Goal: Task Accomplishment & Management: Complete application form

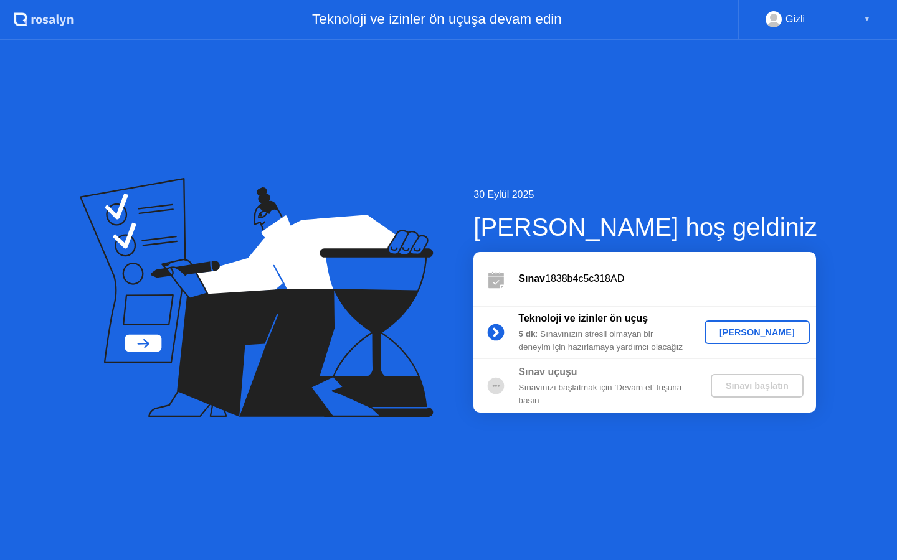
drag, startPoint x: 0, startPoint y: 0, endPoint x: 748, endPoint y: 334, distance: 819.5
click at [748, 334] on div "[PERSON_NAME]" at bounding box center [756, 333] width 95 height 10
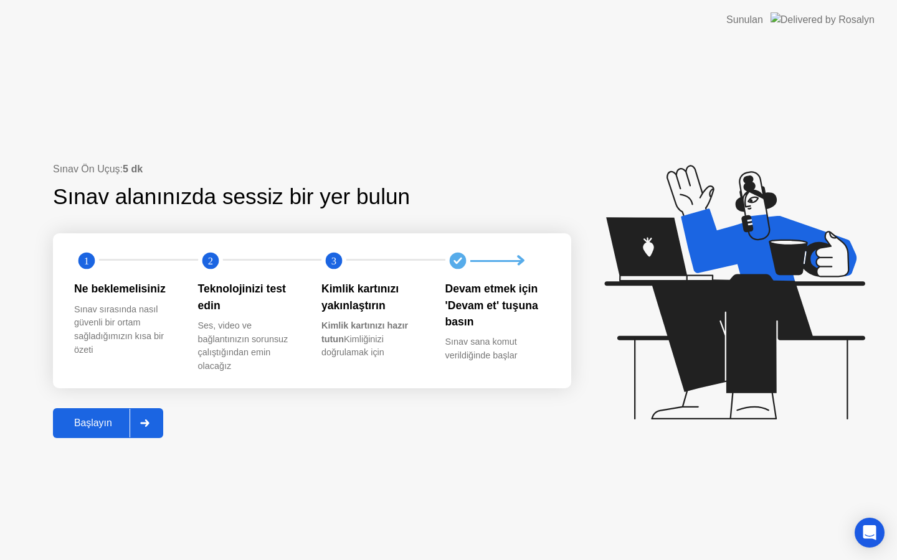
click at [97, 425] on div "Başlayın" at bounding box center [93, 423] width 73 height 11
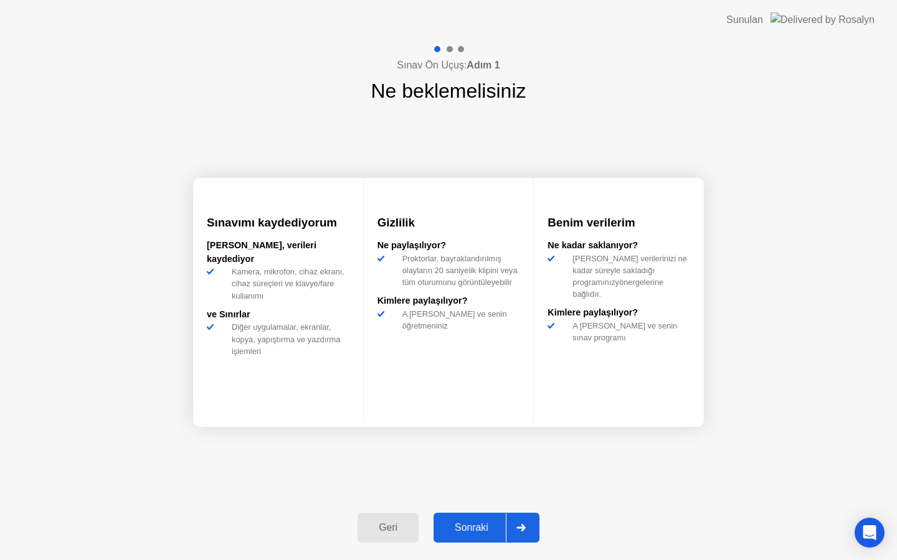
click at [463, 522] on div "Sonraki" at bounding box center [471, 527] width 68 height 11
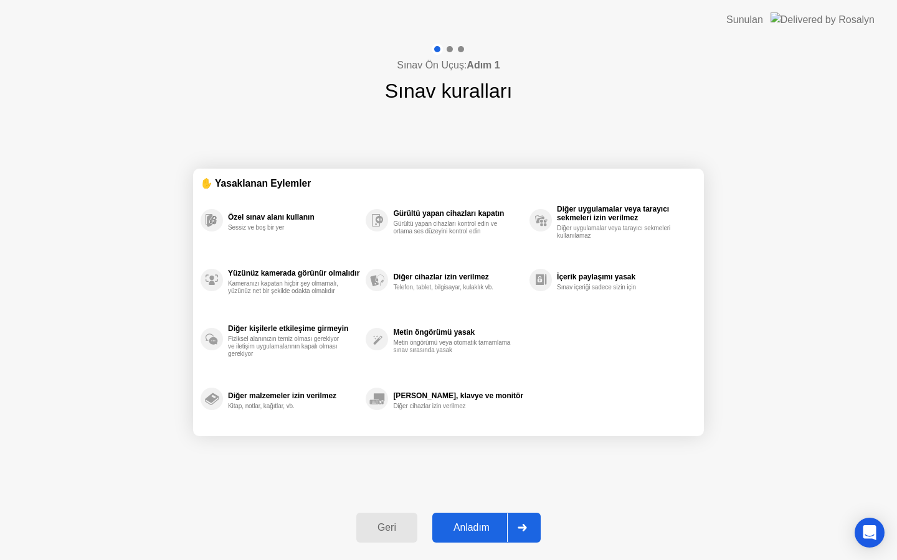
click at [463, 519] on button "Anladım" at bounding box center [486, 528] width 108 height 30
select select "**********"
select select "*******"
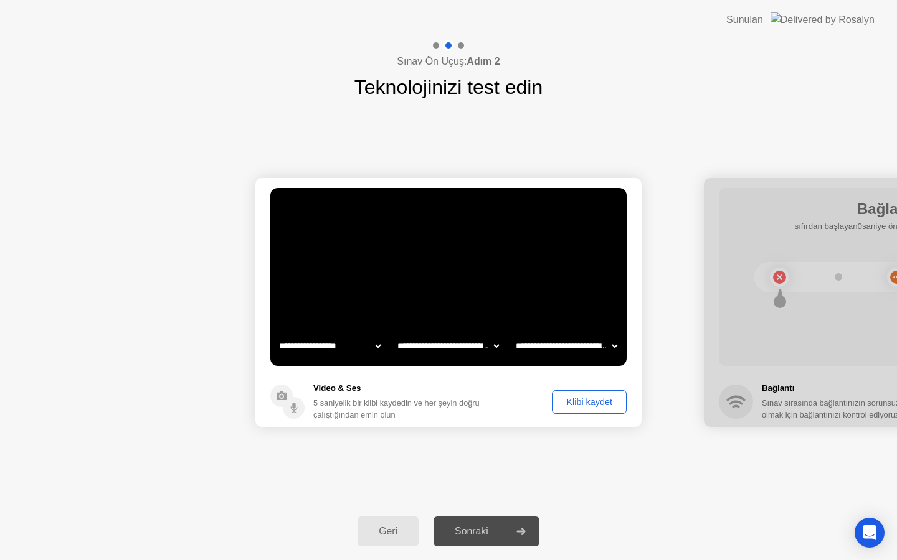
click at [470, 528] on div "Sonraki" at bounding box center [471, 531] width 68 height 11
click at [471, 537] on div "Sonraki" at bounding box center [471, 531] width 68 height 11
click at [520, 530] on icon at bounding box center [520, 531] width 9 height 7
click at [578, 406] on div "Klibi kaydet" at bounding box center [589, 402] width 66 height 10
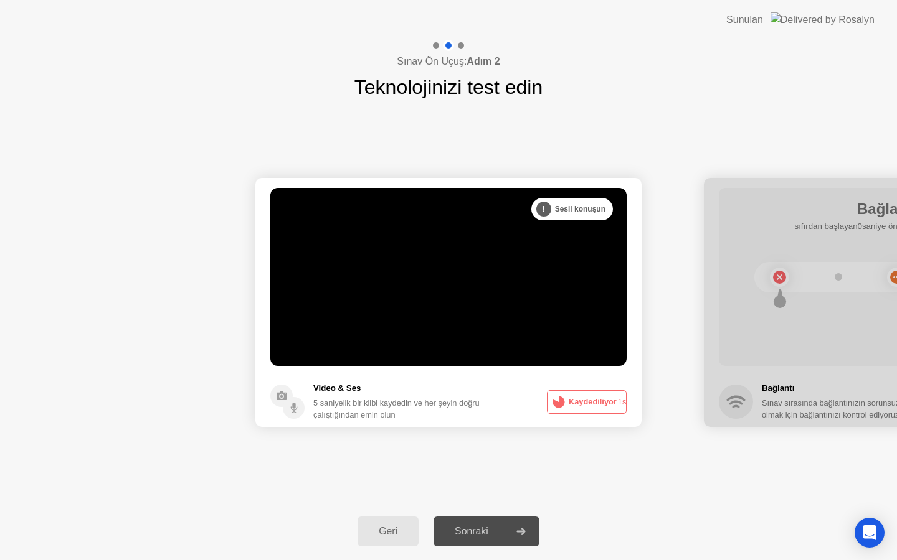
click at [491, 532] on div "Sonraki" at bounding box center [471, 531] width 68 height 11
drag, startPoint x: 800, startPoint y: 263, endPoint x: 763, endPoint y: 260, distance: 36.9
click at [763, 260] on div at bounding box center [897, 302] width 386 height 249
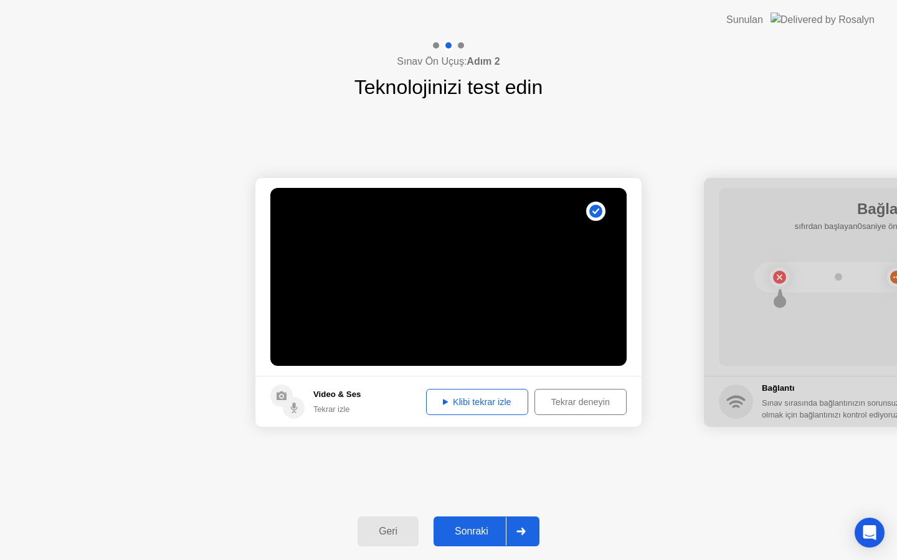
drag, startPoint x: 792, startPoint y: 190, endPoint x: 813, endPoint y: 411, distance: 222.0
click at [469, 528] on div "Sonraki" at bounding box center [471, 531] width 68 height 11
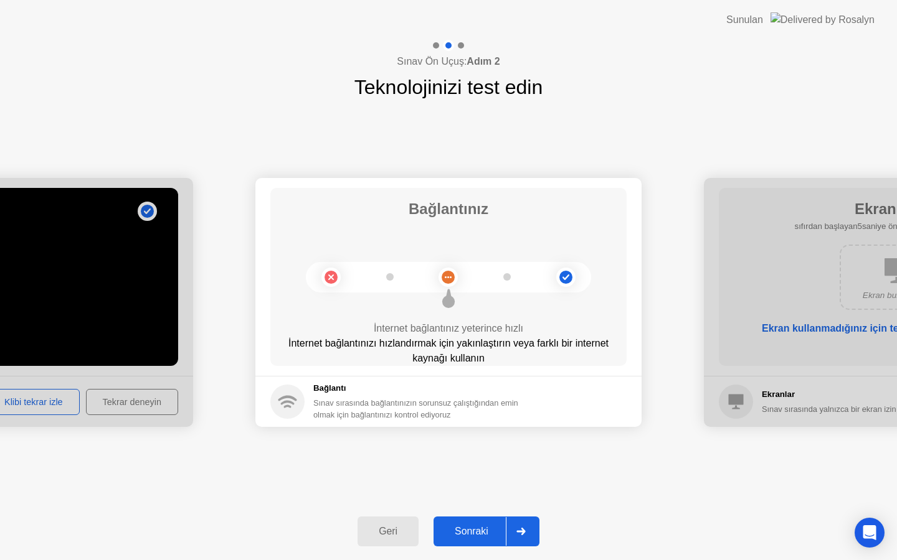
click at [479, 509] on div "Geri Sonraki" at bounding box center [448, 531] width 897 height 57
click at [473, 531] on div "Sonraki" at bounding box center [471, 531] width 68 height 11
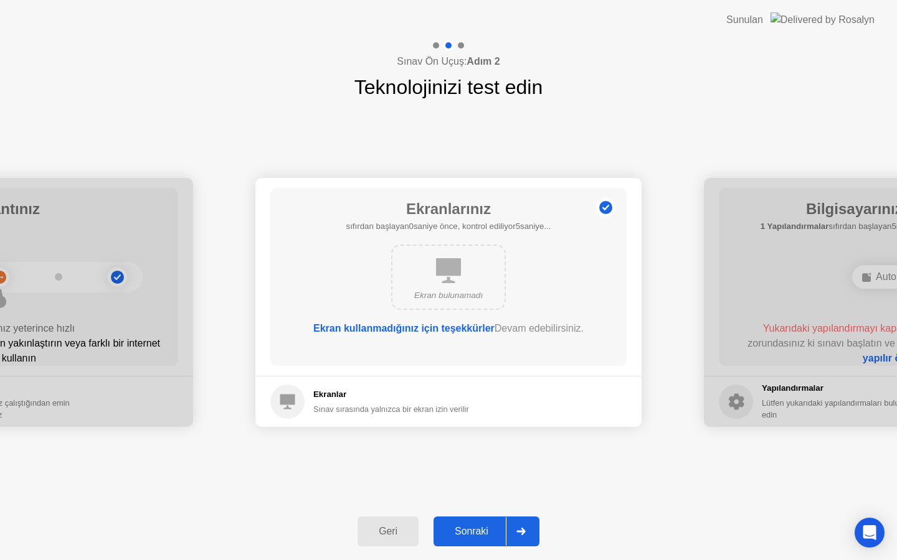
click at [473, 529] on div "Sonraki" at bounding box center [471, 531] width 68 height 11
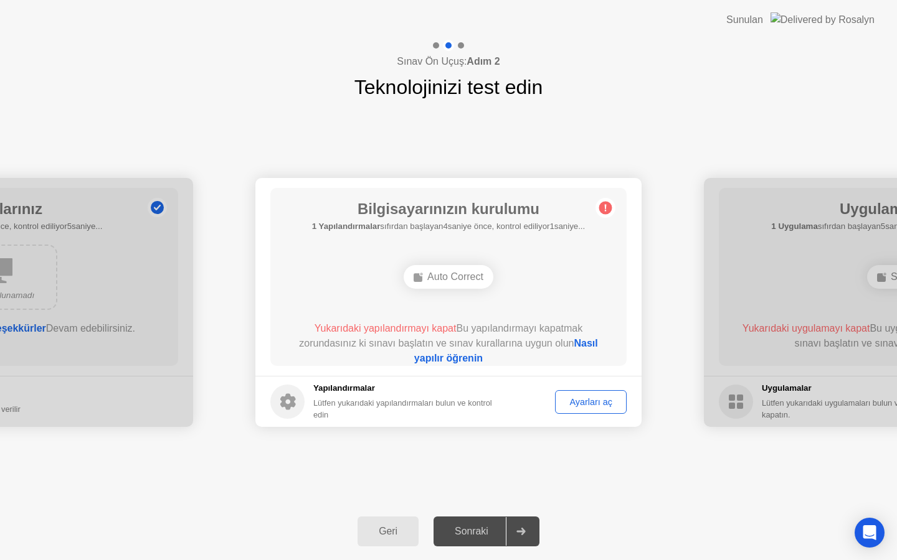
click at [423, 282] on div "Auto Correct" at bounding box center [448, 277] width 90 height 24
click at [588, 346] on link "Nasıl yapılır öğrenin" at bounding box center [506, 351] width 184 height 26
click at [582, 402] on div "Ayarları aç" at bounding box center [590, 402] width 63 height 10
click at [426, 274] on div "Auto Correct" at bounding box center [448, 277] width 90 height 24
drag, startPoint x: 431, startPoint y: 281, endPoint x: 469, endPoint y: 271, distance: 39.9
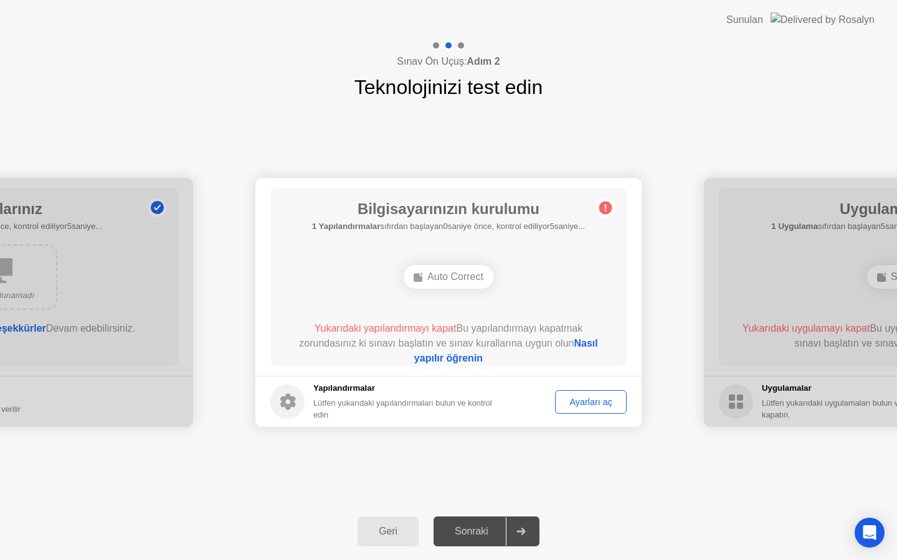
click at [438, 280] on div "Auto Correct" at bounding box center [448, 277] width 90 height 24
drag, startPoint x: 470, startPoint y: 271, endPoint x: 452, endPoint y: 286, distance: 23.4
click at [471, 272] on div "Auto Correct" at bounding box center [448, 277] width 90 height 24
click at [587, 405] on div "Ayarları aç" at bounding box center [590, 402] width 63 height 10
click at [566, 402] on div "Ayarları aç" at bounding box center [590, 402] width 63 height 10
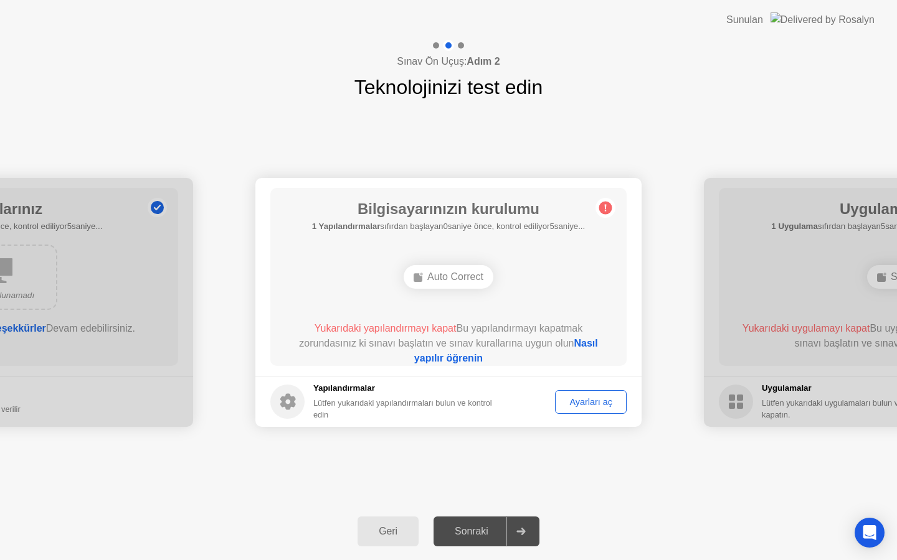
click at [473, 533] on div "Sonraki" at bounding box center [471, 531] width 68 height 11
drag, startPoint x: 737, startPoint y: 273, endPoint x: 582, endPoint y: 288, distance: 155.7
click at [460, 363] on link "Nasıl yapılır öğrenin" at bounding box center [506, 351] width 184 height 26
click at [763, 16] on div "Sunulan" at bounding box center [744, 19] width 37 height 15
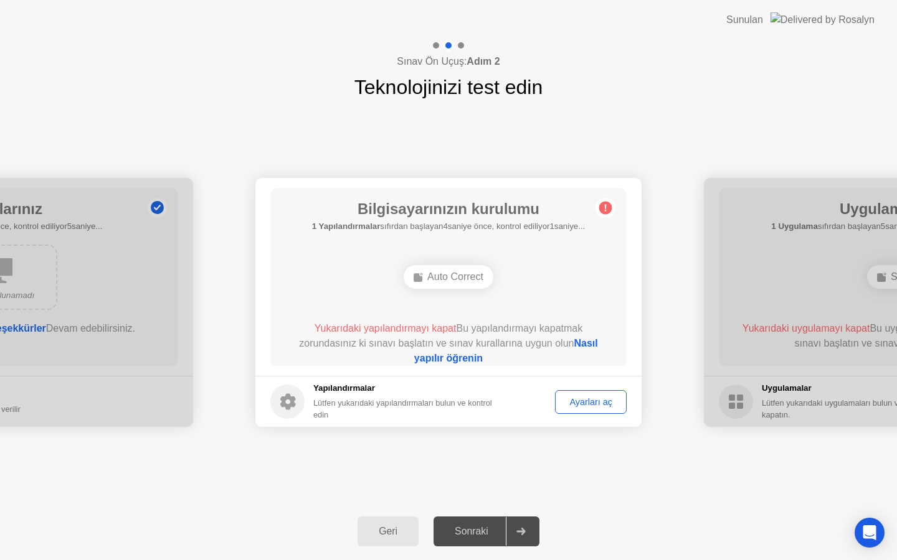
click at [847, 20] on img at bounding box center [822, 19] width 104 height 14
drag, startPoint x: 455, startPoint y: 48, endPoint x: 508, endPoint y: 67, distance: 56.3
click at [456, 49] on div at bounding box center [448, 45] width 36 height 11
click at [470, 394] on h5 "Yapılandırmalar" at bounding box center [407, 388] width 189 height 12
click at [461, 362] on link "Nasıl yapılır öğrenin" at bounding box center [506, 351] width 184 height 26
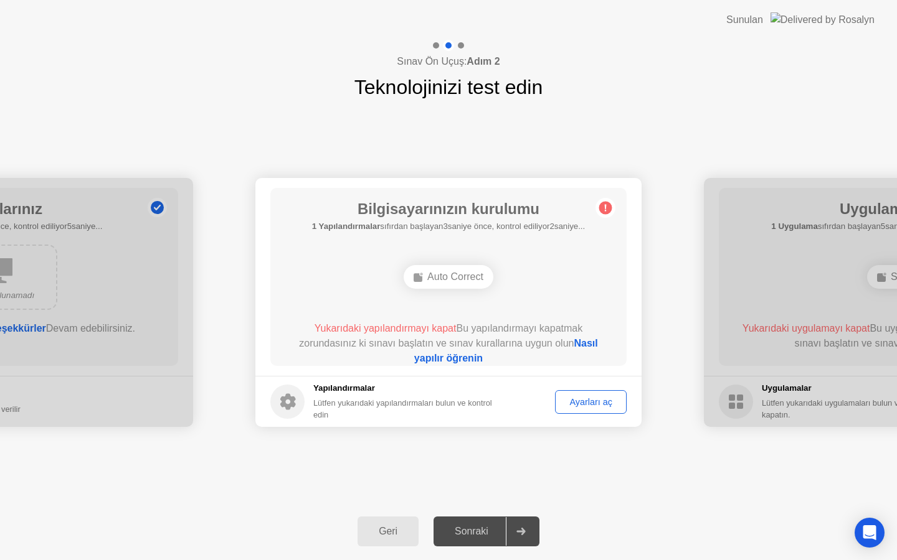
click at [420, 279] on icon at bounding box center [418, 277] width 10 height 10
click at [585, 402] on div "Ayarları aç" at bounding box center [590, 402] width 63 height 10
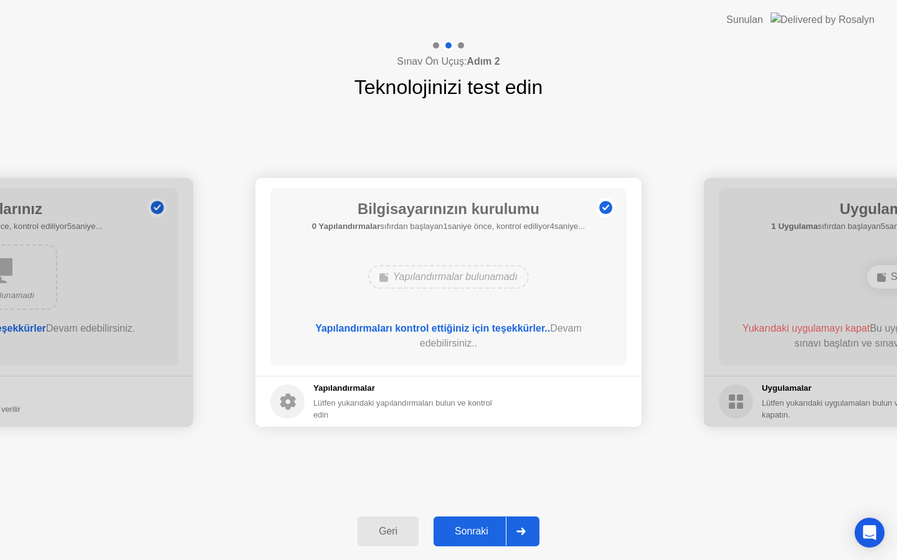
click at [469, 529] on div "Sonraki" at bounding box center [471, 531] width 68 height 11
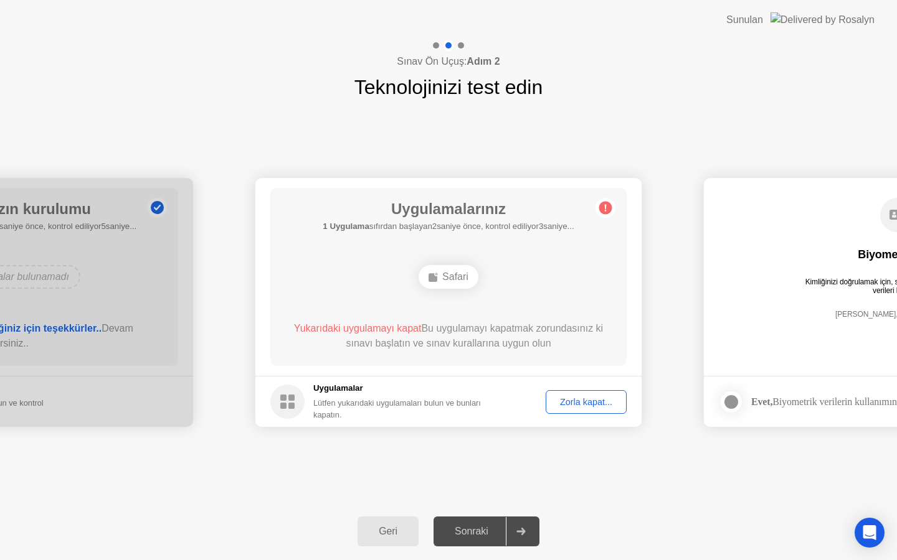
click at [588, 412] on button "Zorla kapat..." at bounding box center [585, 402] width 81 height 24
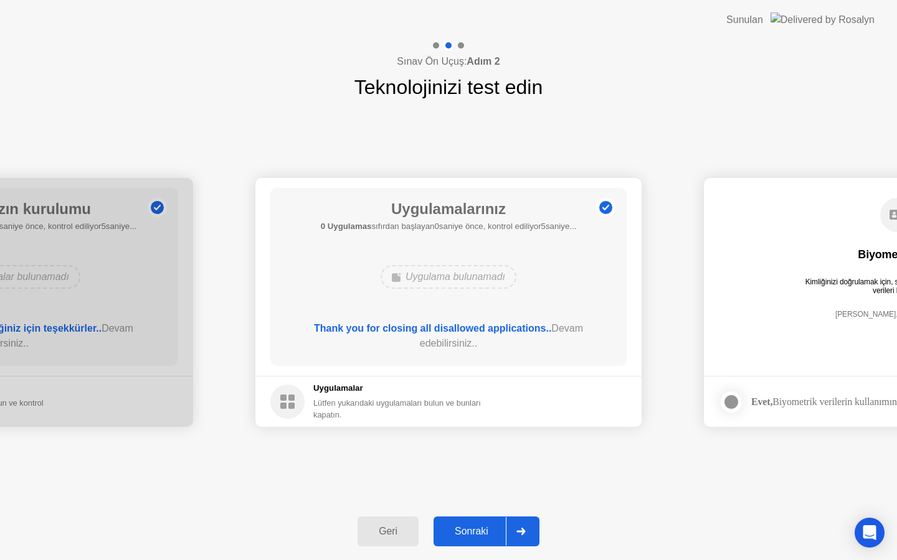
click at [476, 538] on button "Sonraki" at bounding box center [486, 532] width 106 height 30
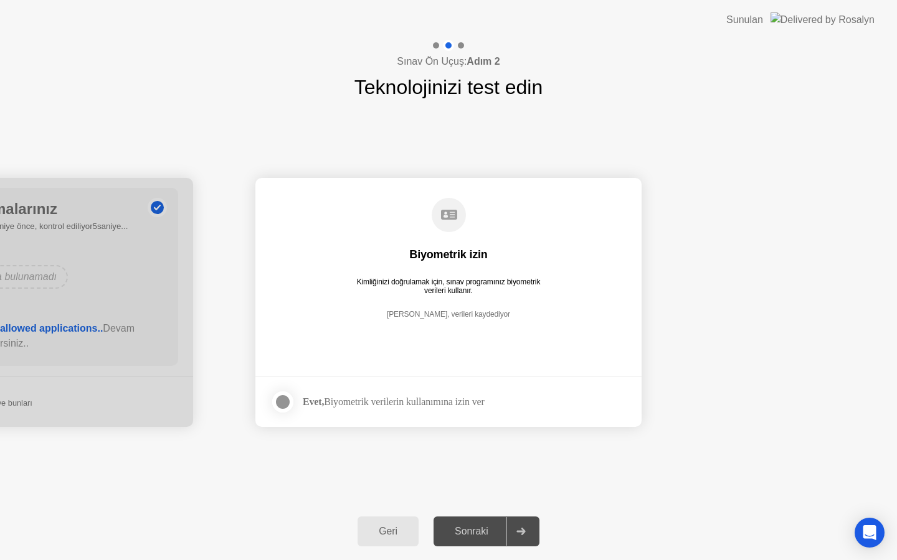
click at [481, 534] on div "Sonraki" at bounding box center [471, 531] width 68 height 11
click at [282, 408] on div at bounding box center [282, 402] width 15 height 15
click at [474, 527] on div "Sonraki" at bounding box center [471, 531] width 68 height 11
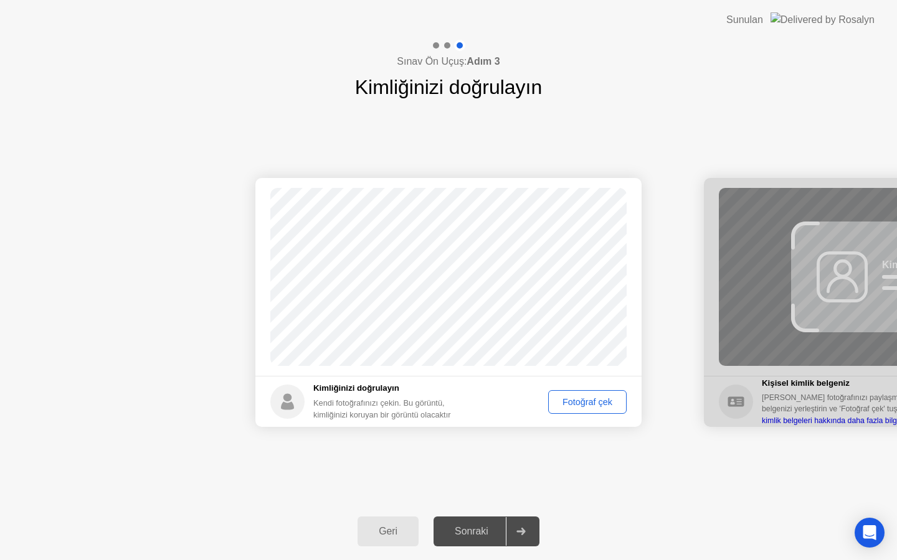
click at [569, 410] on button "Fotoğraf çek" at bounding box center [587, 402] width 78 height 24
click at [585, 403] on div "Tekrar çek" at bounding box center [591, 402] width 61 height 10
click at [568, 403] on div "Fotoğraf çek" at bounding box center [587, 402] width 70 height 10
click at [571, 405] on div "Tekrar çek" at bounding box center [591, 402] width 61 height 10
click at [572, 397] on div "Fotoğraf çek" at bounding box center [587, 402] width 70 height 10
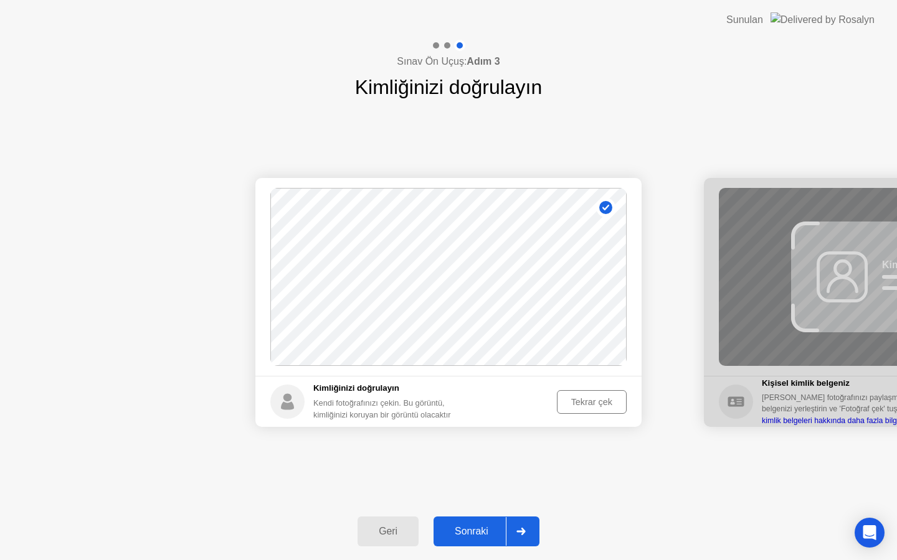
click at [493, 519] on button "Sonraki" at bounding box center [486, 532] width 106 height 30
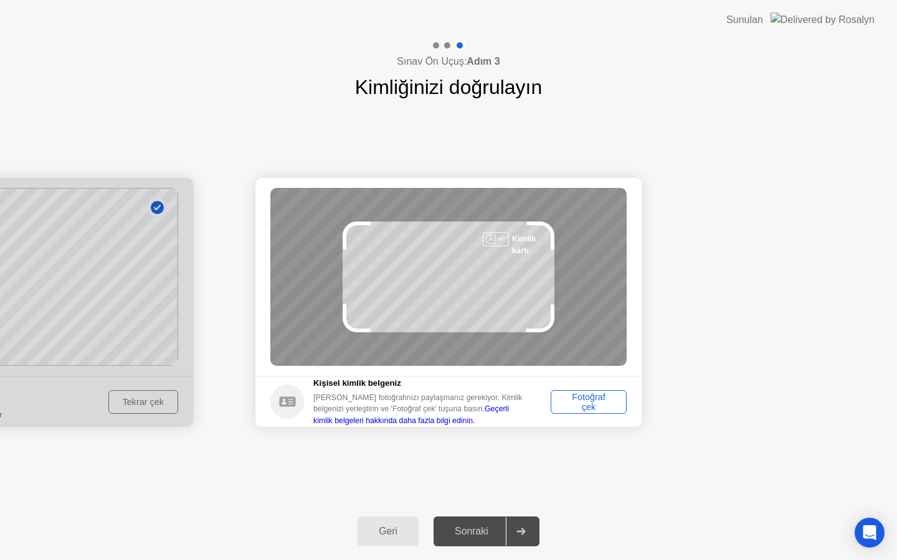
click at [481, 408] on link "Geçerli kimlik belgeleri hakkında daha fazla bilgi edinin." at bounding box center [411, 415] width 196 height 20
click at [590, 399] on div "Fotoğraf çek" at bounding box center [588, 402] width 67 height 20
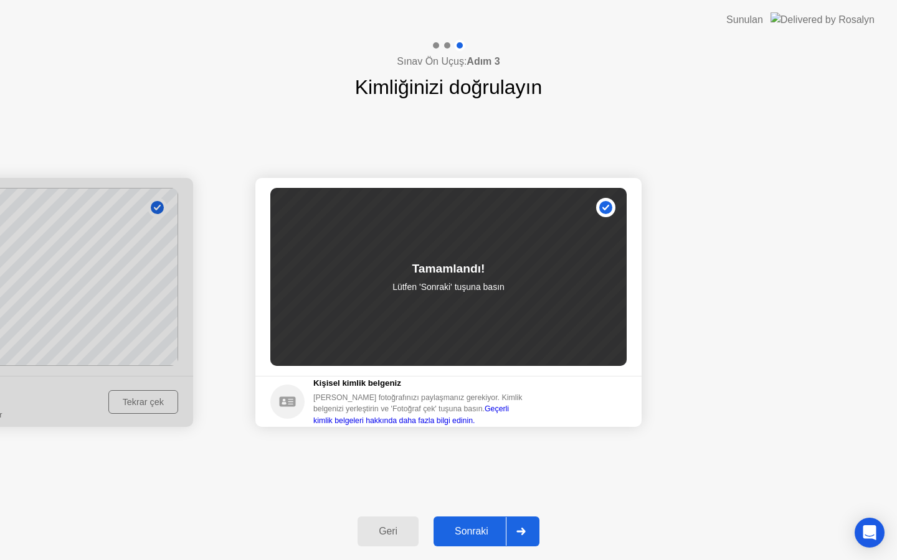
click at [469, 523] on button "Sonraki" at bounding box center [486, 532] width 106 height 30
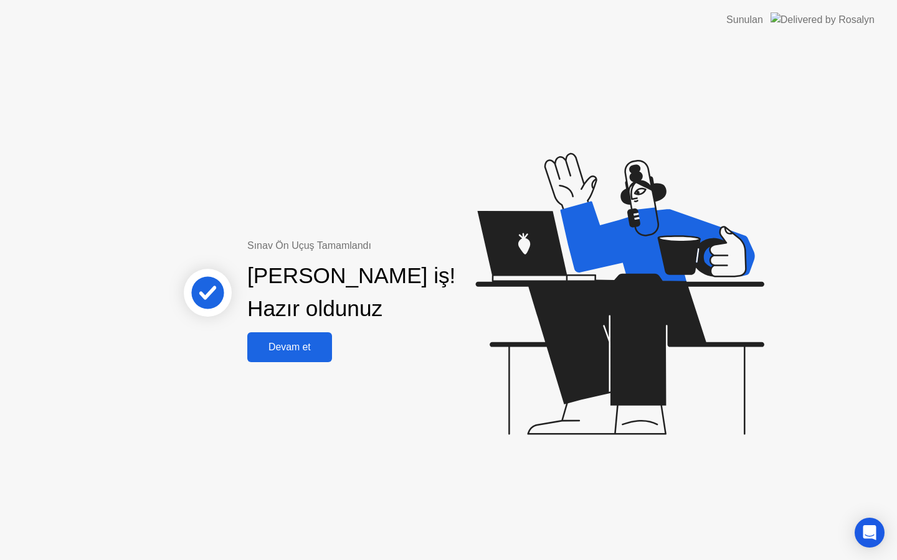
click at [299, 347] on div "Devam et" at bounding box center [289, 347] width 77 height 11
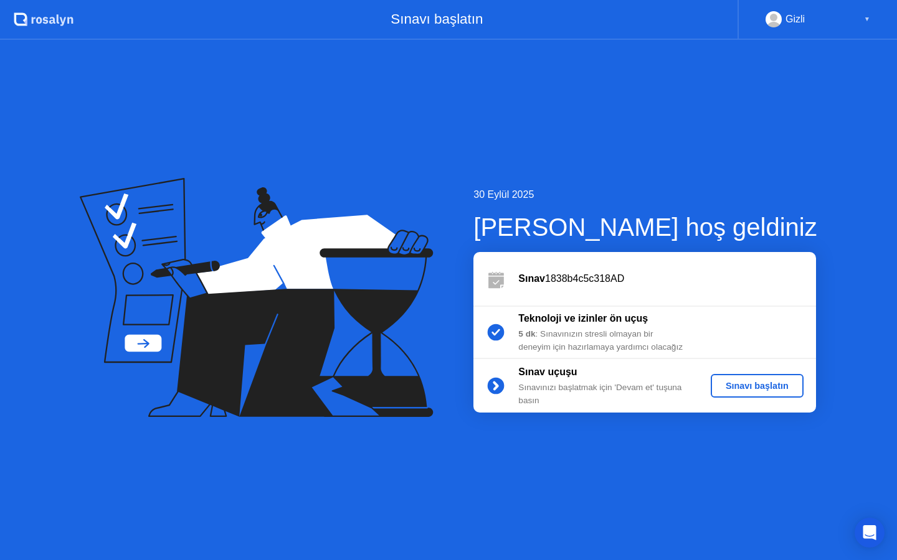
click at [758, 389] on div "Sınavı başlatın" at bounding box center [756, 386] width 83 height 10
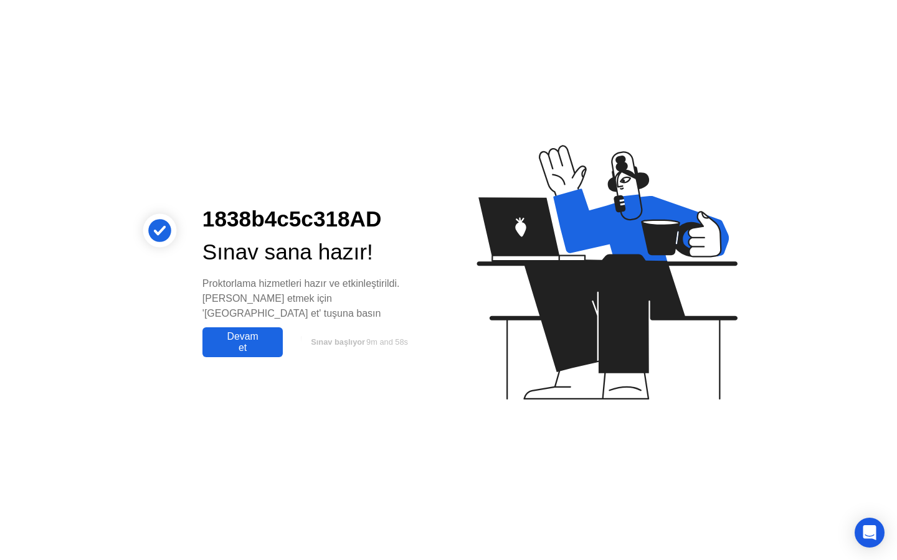
click at [243, 341] on div "Devam et" at bounding box center [242, 342] width 73 height 22
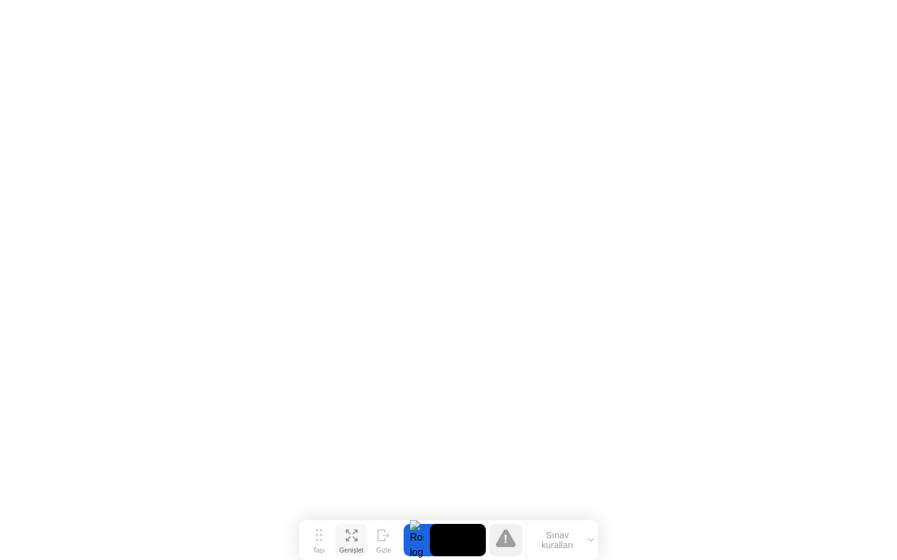
click at [346, 537] on icon at bounding box center [352, 536] width 12 height 12
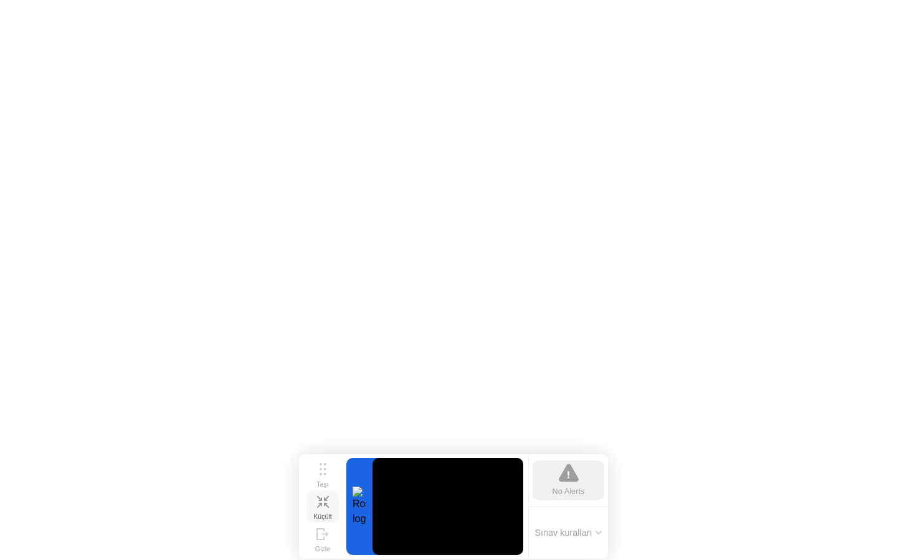
click at [331, 501] on button "Küçült" at bounding box center [322, 507] width 32 height 32
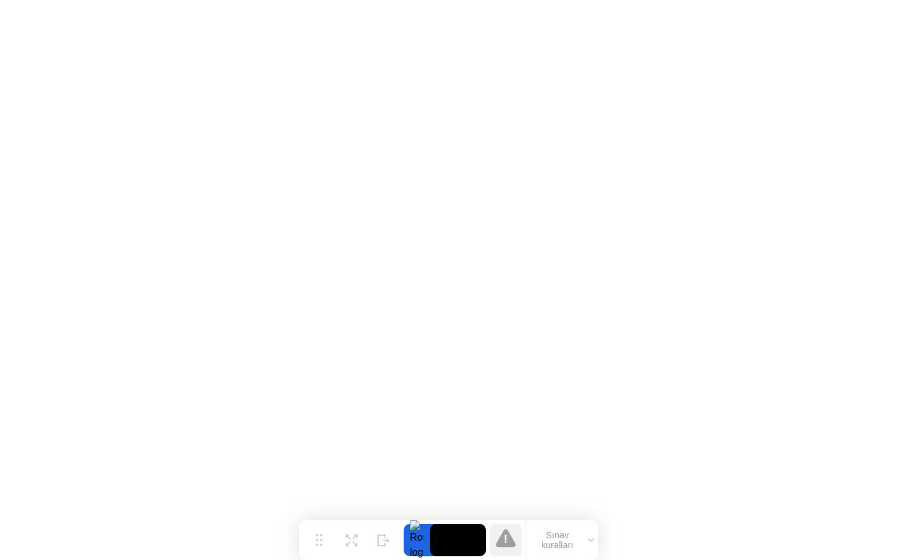
click at [557, 559] on div "Sınav kuralları" at bounding box center [562, 541] width 72 height 40
click at [557, 551] on button "Sınav kuralları" at bounding box center [562, 540] width 72 height 21
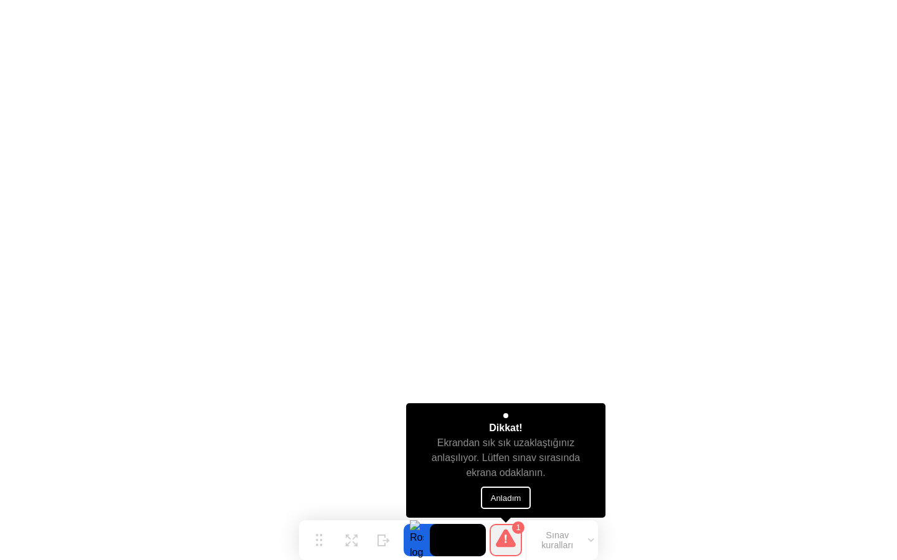
click at [503, 501] on button "Anladım" at bounding box center [506, 498] width 50 height 22
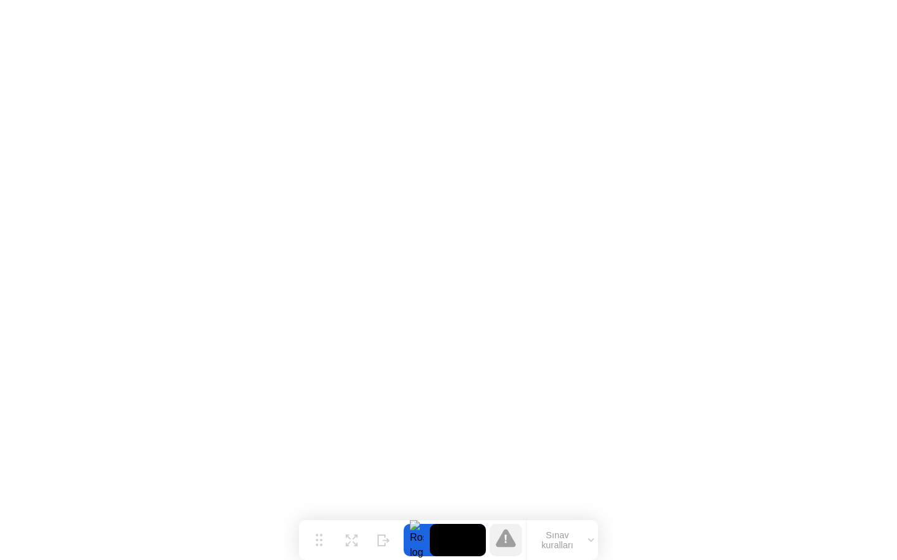
click at [417, 545] on div at bounding box center [416, 540] width 26 height 32
click at [357, 540] on button "Genişlet" at bounding box center [351, 540] width 32 height 32
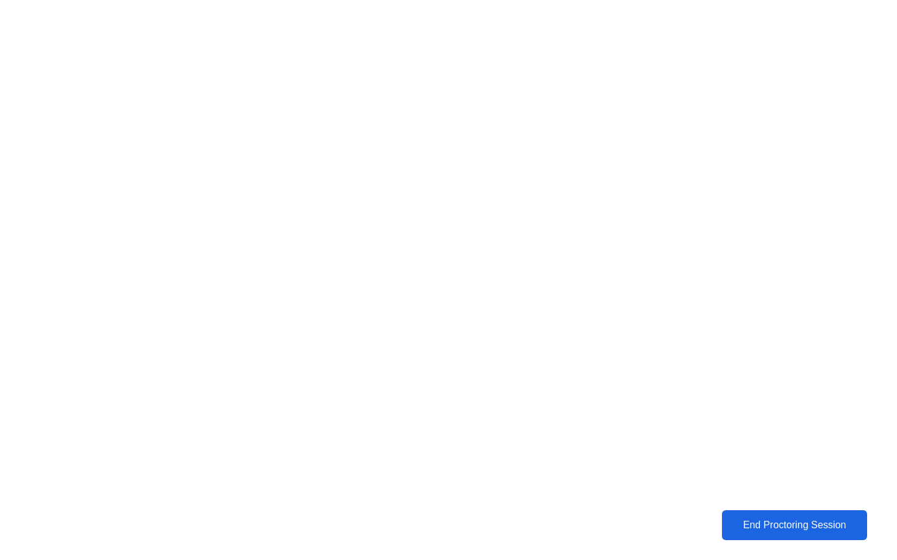
click at [755, 515] on button "End Proctoring Session" at bounding box center [794, 526] width 146 height 30
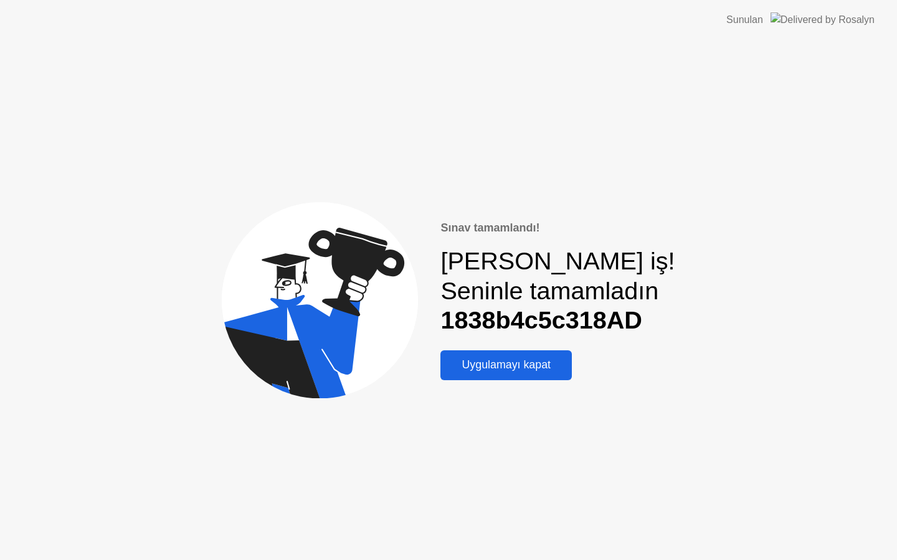
click at [557, 369] on div "Uygulamayı kapat" at bounding box center [506, 365] width 124 height 13
